Goal: Information Seeking & Learning: Learn about a topic

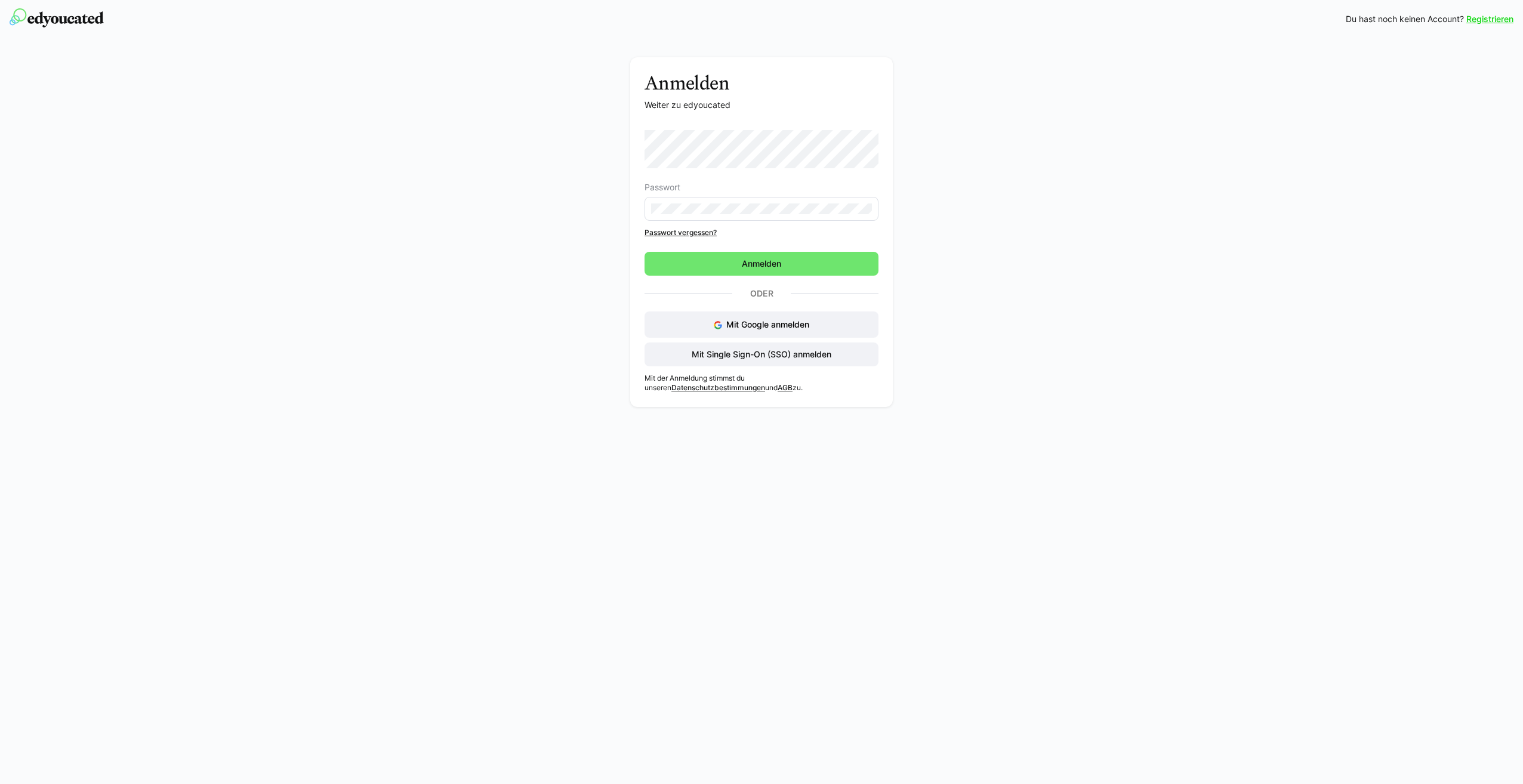
click at [749, 523] on div "Registrieren Du hast noch keinen Account? Registrieren Anmelden Weiter zu edyou…" at bounding box center [761, 392] width 1523 height 784
click at [781, 268] on span "Anmelden" at bounding box center [762, 264] width 43 height 12
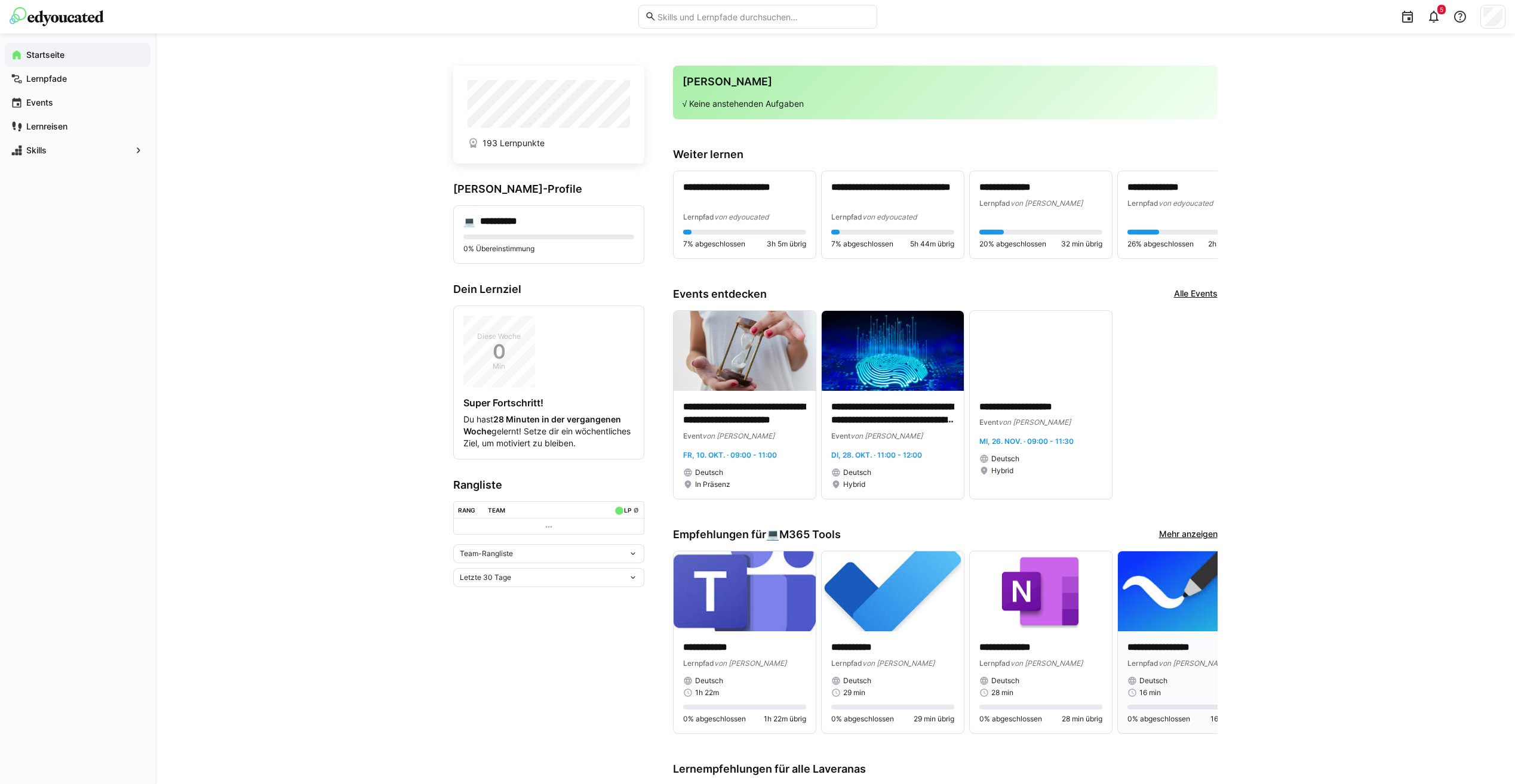
scroll to position [417, 0]
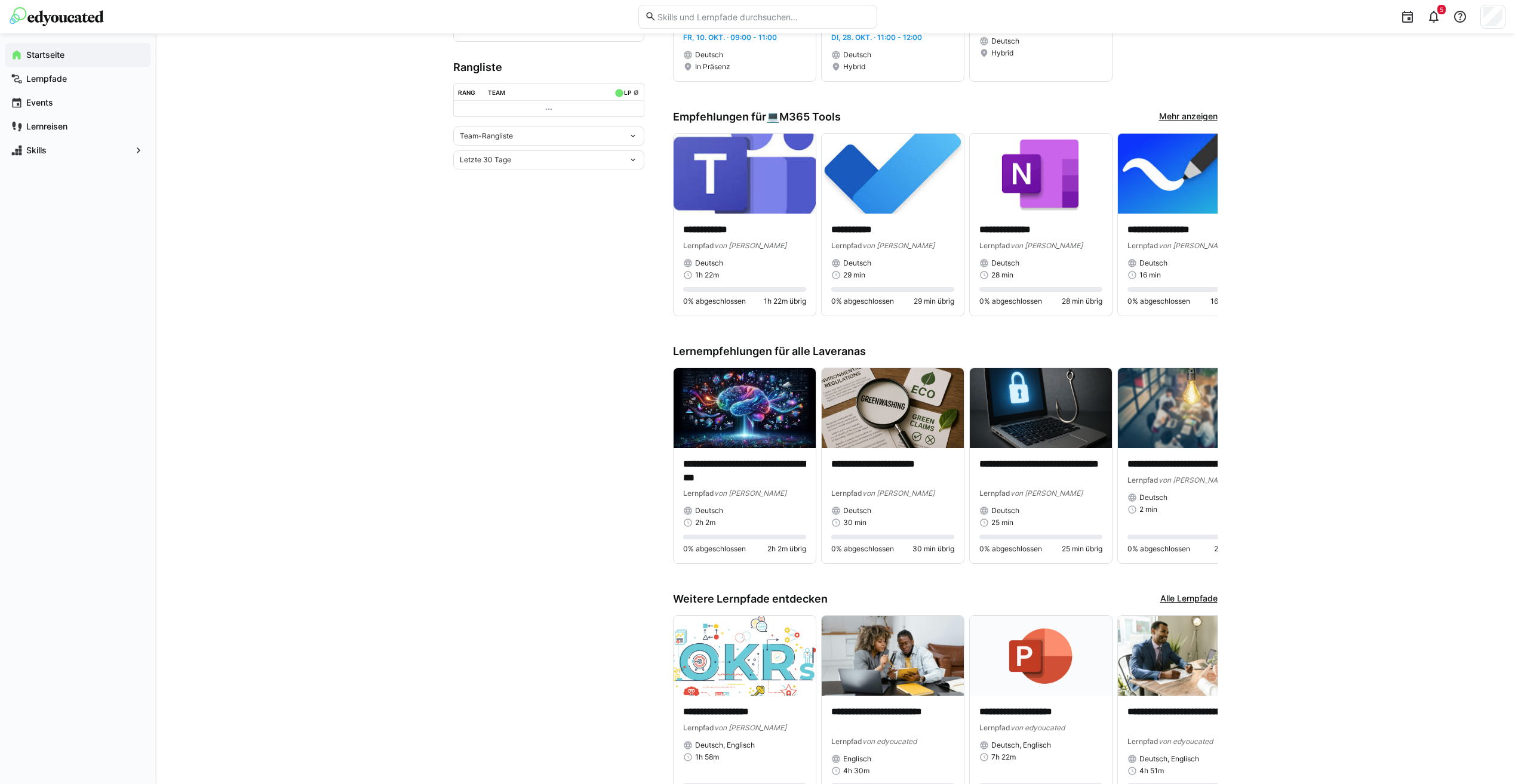
click at [1179, 112] on link "Mehr anzeigen" at bounding box center [1188, 117] width 58 height 13
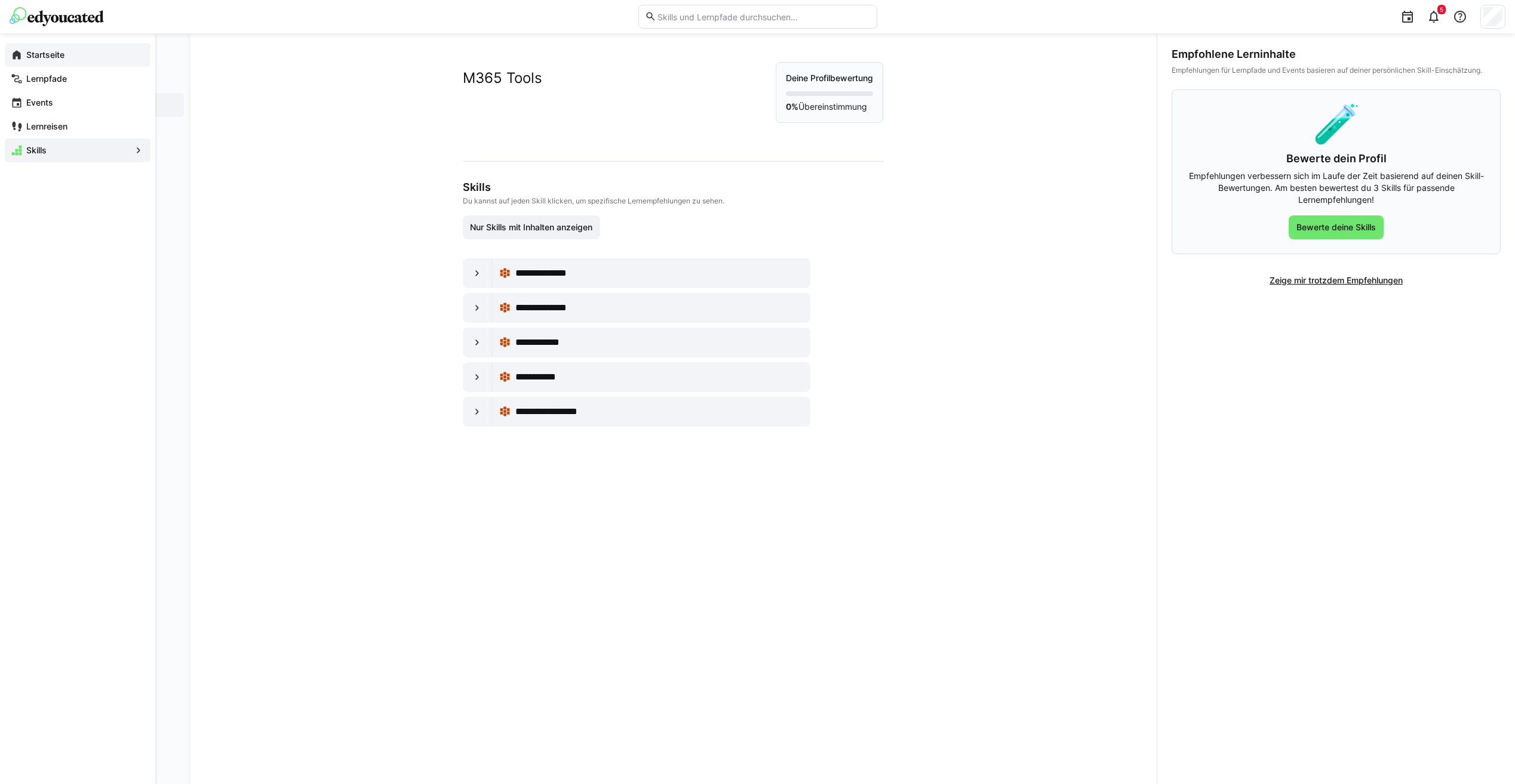
click at [16, 54] on eds-icon at bounding box center [17, 55] width 12 height 12
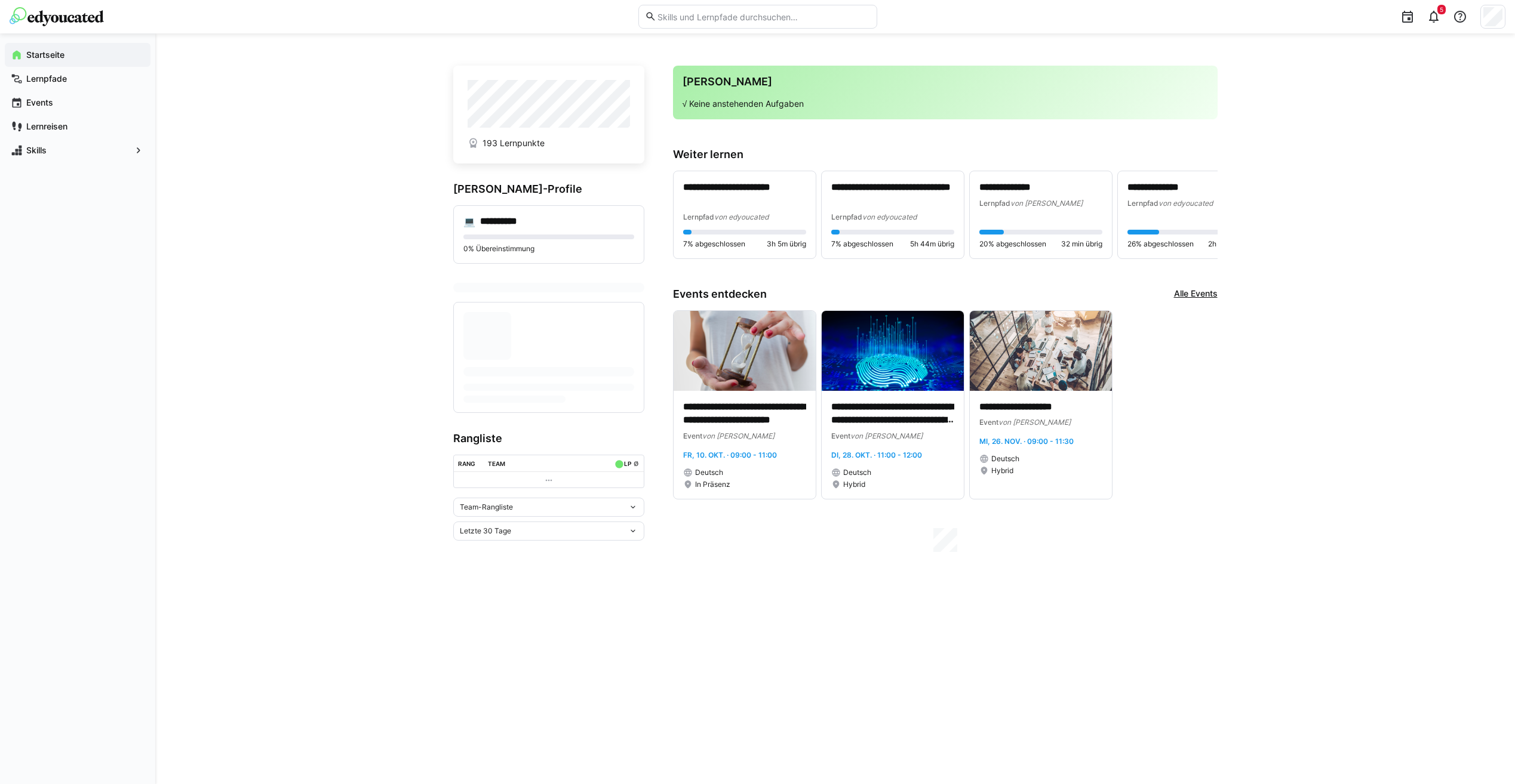
click at [767, 21] on input "text" at bounding box center [763, 16] width 214 height 11
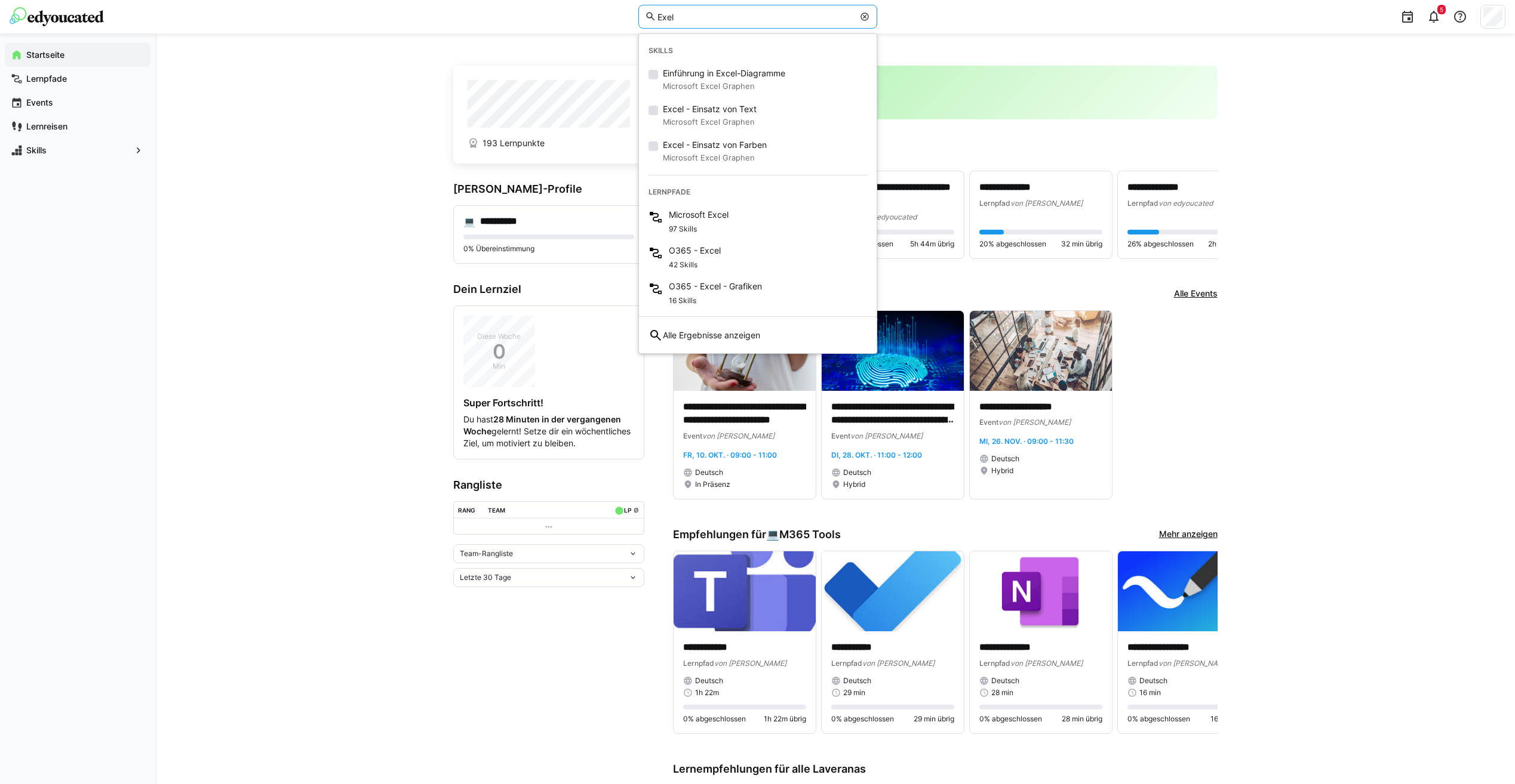
type input "Exel"
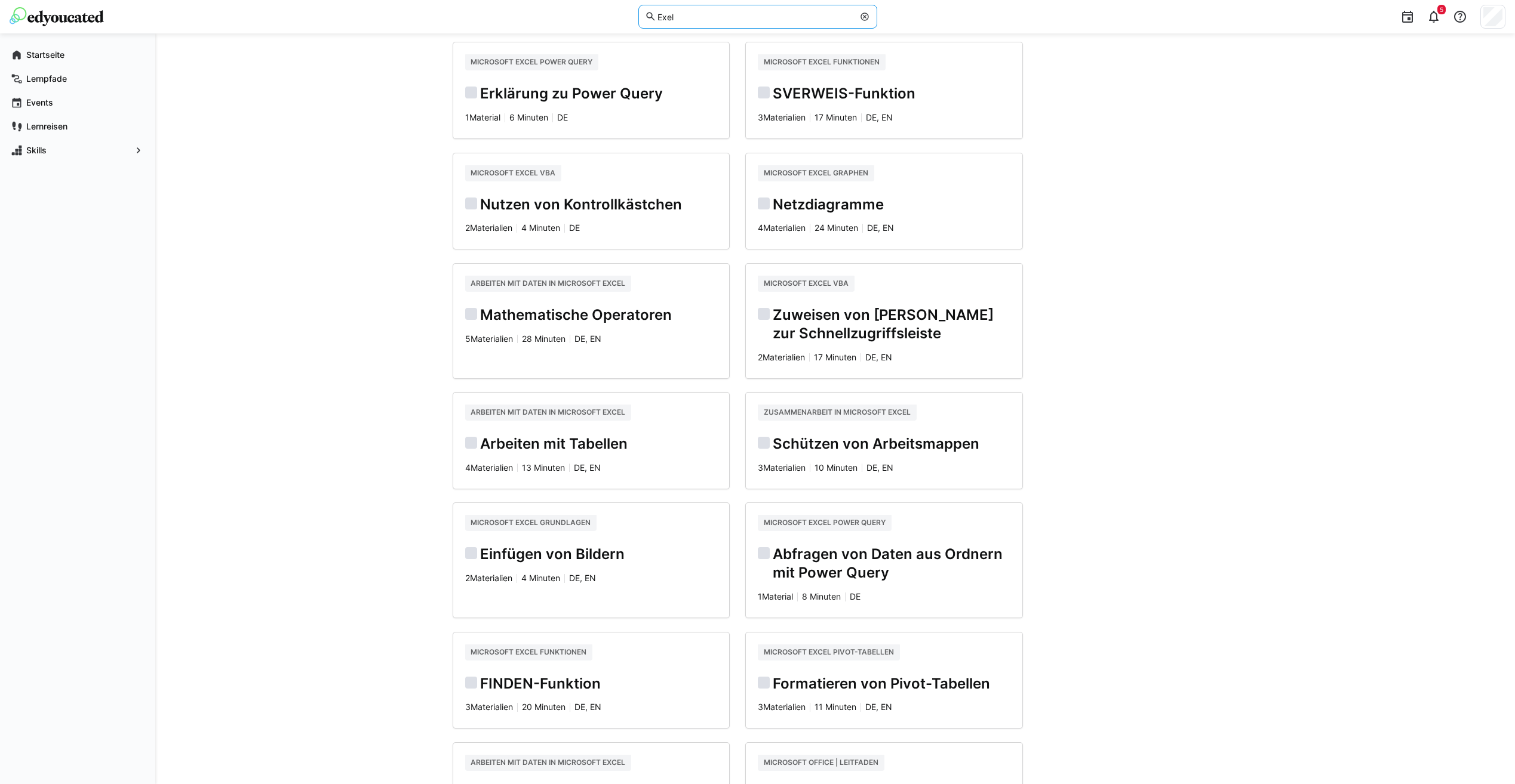
scroll to position [557, 0]
